Goal: Information Seeking & Learning: Compare options

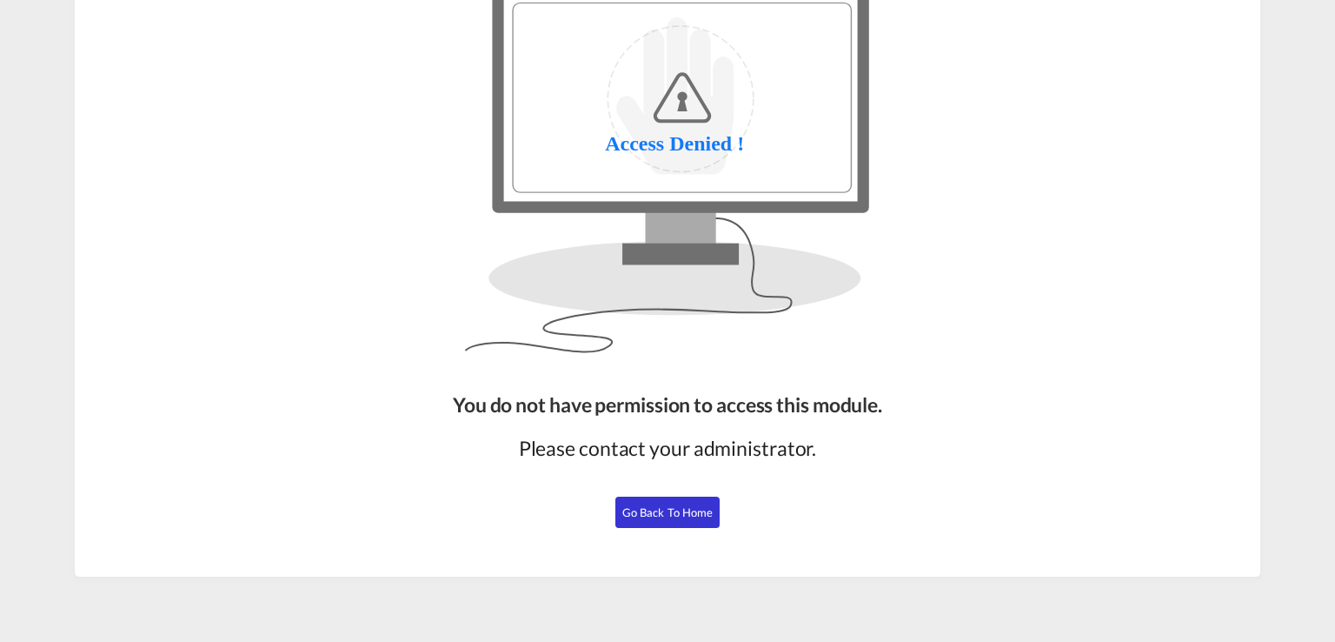
click at [661, 526] on button "Go Back to Home" at bounding box center [667, 511] width 104 height 31
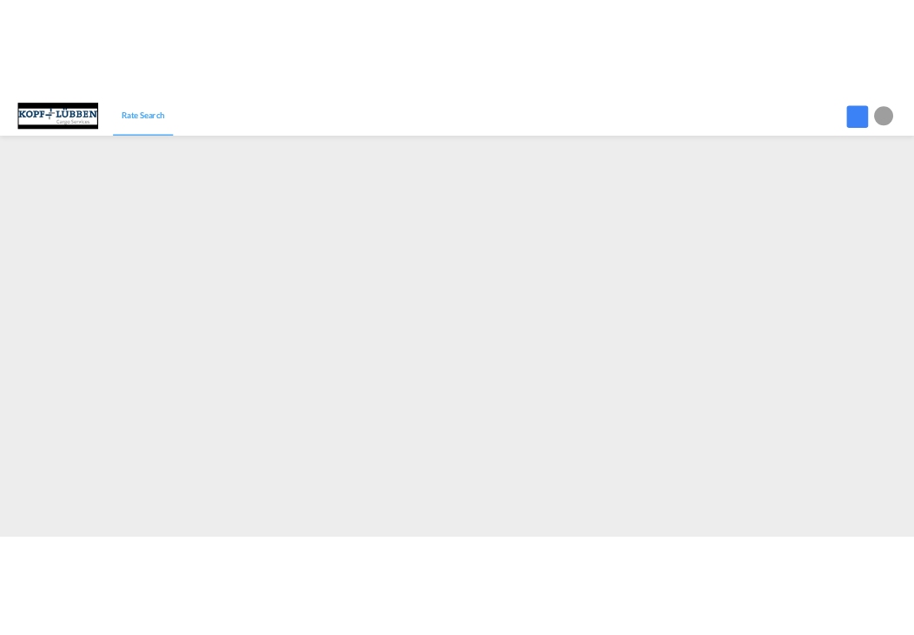
scroll to position [119, 0]
